Goal: Task Accomplishment & Management: Manage account settings

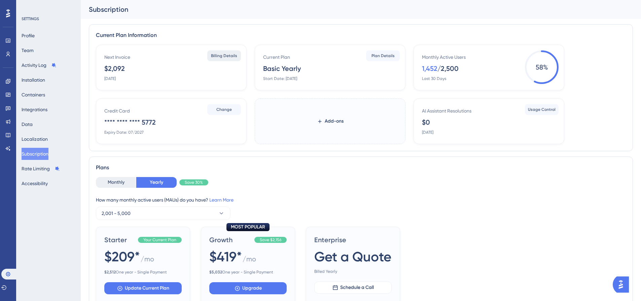
click at [230, 57] on span "Billing Details" at bounding box center [224, 55] width 26 height 5
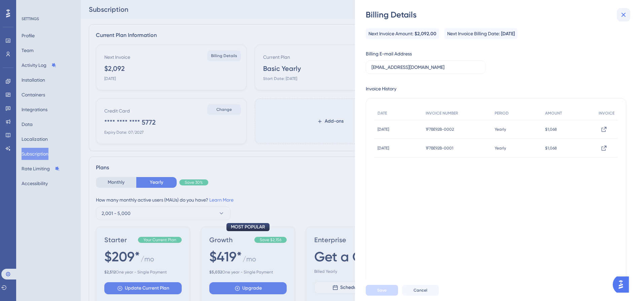
click at [622, 10] on button at bounding box center [623, 14] width 13 height 13
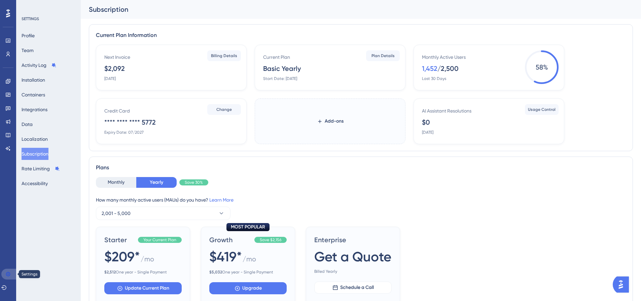
click at [9, 276] on icon at bounding box center [8, 274] width 4 height 4
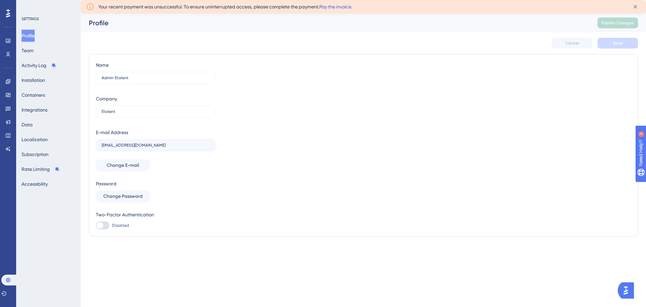
click at [340, 6] on link "Pay the invoice." at bounding box center [335, 6] width 33 height 5
click at [329, 7] on link "Pay the invoice." at bounding box center [335, 6] width 33 height 5
drag, startPoint x: 160, startPoint y: 7, endPoint x: 180, endPoint y: 6, distance: 20.2
click at [180, 6] on span "Your recent payment was unsuccessful. To ensure uninterrupted access, please co…" at bounding box center [225, 7] width 254 height 8
drag, startPoint x: 191, startPoint y: 8, endPoint x: 296, endPoint y: 9, distance: 104.7
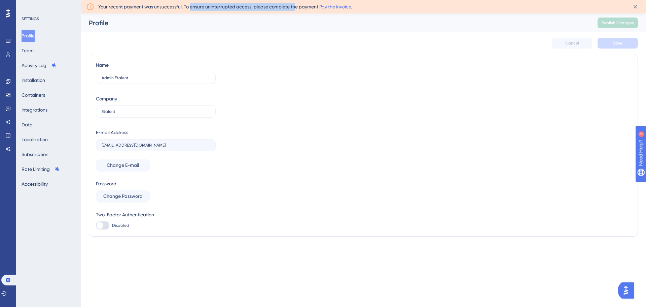
click at [296, 9] on span "Your recent payment was unsuccessful. To ensure uninterrupted access, please co…" at bounding box center [225, 7] width 254 height 8
drag, startPoint x: 344, startPoint y: 6, endPoint x: 328, endPoint y: 5, distance: 15.9
click at [328, 5] on link "Pay the invoice." at bounding box center [335, 6] width 33 height 5
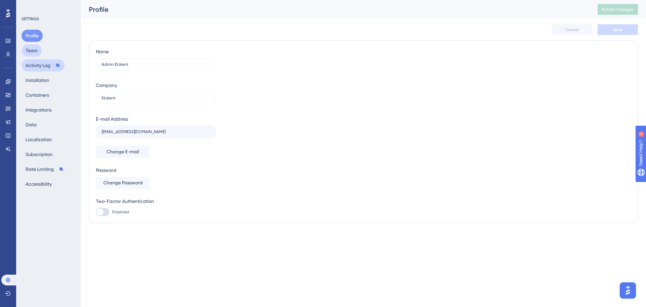
drag, startPoint x: 29, startPoint y: 51, endPoint x: 31, endPoint y: 62, distance: 11.6
click at [29, 51] on button "Team" at bounding box center [32, 50] width 20 height 12
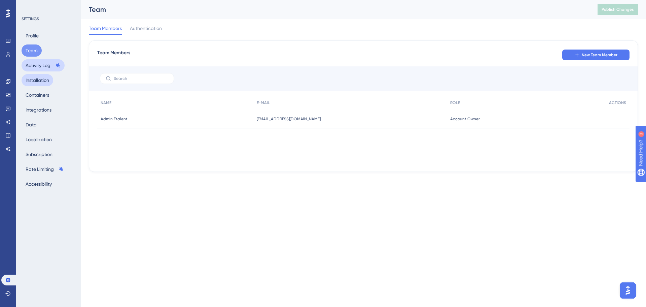
drag, startPoint x: 32, startPoint y: 65, endPoint x: 34, endPoint y: 77, distance: 12.2
click at [32, 65] on button "Activity Log" at bounding box center [43, 65] width 43 height 12
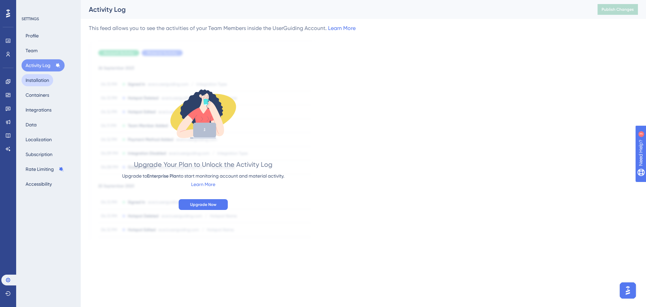
click at [34, 79] on button "Installation" at bounding box center [38, 80] width 32 height 12
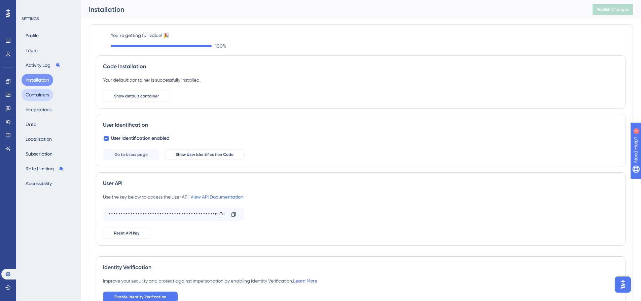
click at [34, 95] on button "Containers" at bounding box center [38, 95] width 32 height 12
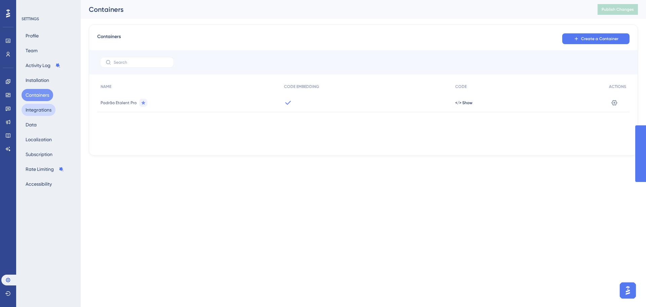
click at [34, 107] on button "Integrations" at bounding box center [39, 110] width 34 height 12
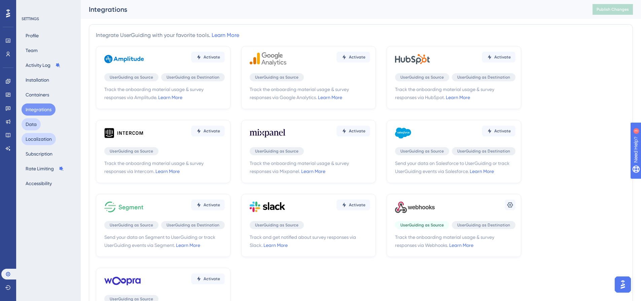
drag, startPoint x: 29, startPoint y: 122, endPoint x: 29, endPoint y: 137, distance: 14.5
click at [29, 122] on button "Data" at bounding box center [31, 124] width 19 height 12
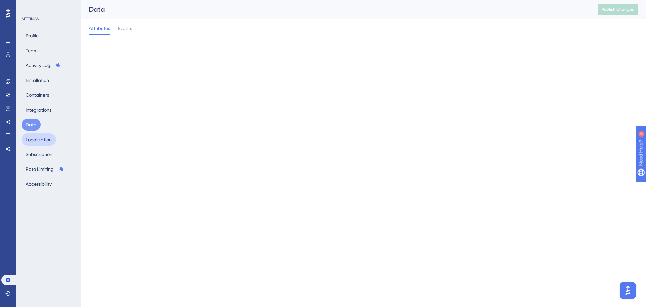
click at [30, 139] on button "Localization" at bounding box center [39, 139] width 34 height 12
click at [32, 153] on button "Subscription" at bounding box center [39, 154] width 35 height 12
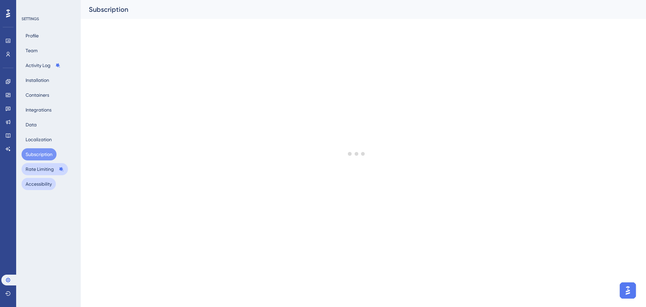
click at [34, 173] on button "Rate Limiting" at bounding box center [45, 169] width 46 height 12
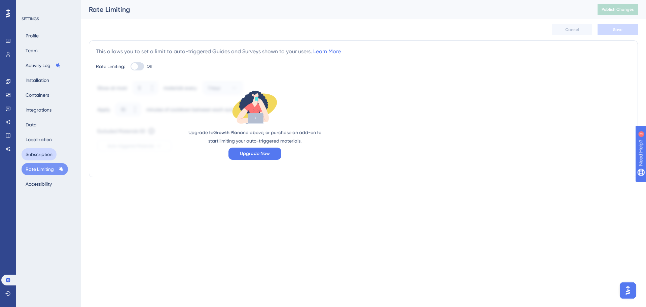
click at [36, 156] on button "Subscription" at bounding box center [39, 154] width 35 height 12
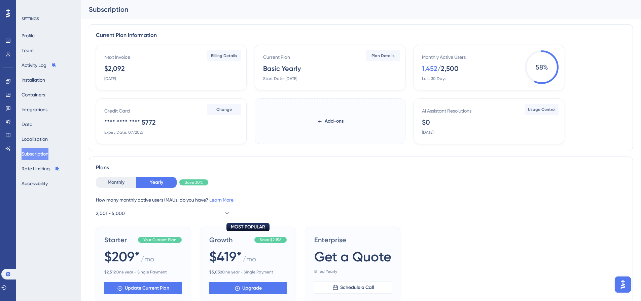
click at [26, 16] on div "SETTINGS" at bounding box center [49, 18] width 55 height 5
click at [5, 14] on div at bounding box center [8, 13] width 11 height 11
